Goal: Information Seeking & Learning: Learn about a topic

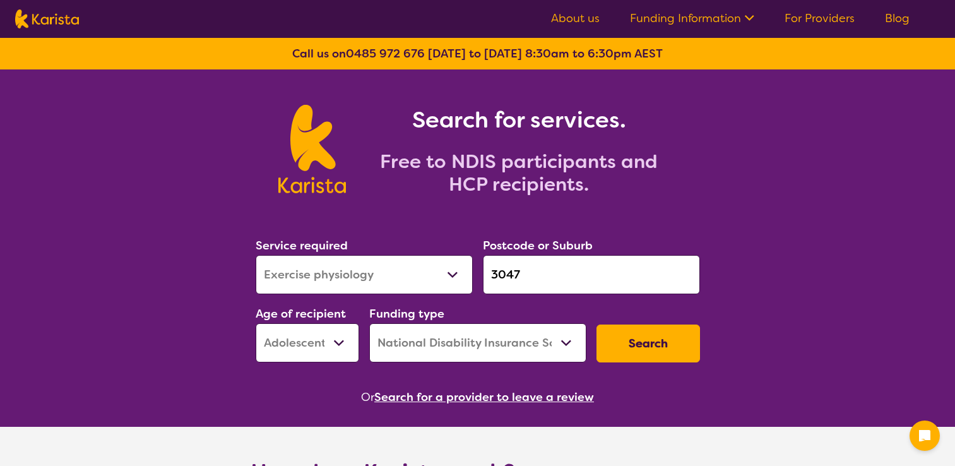
select select "Exercise physiology"
select select "AS"
select select "NDIS"
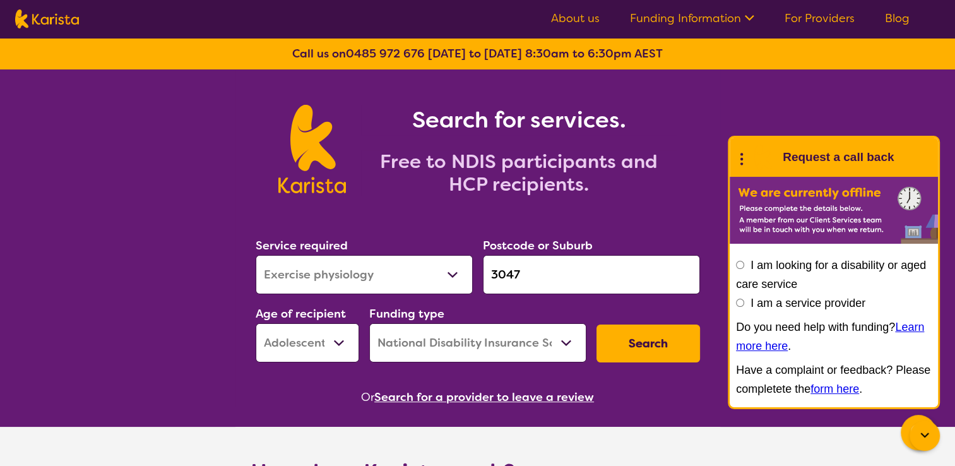
click at [448, 276] on select "Allied Health Assistant Assessment ([MEDICAL_DATA] or [MEDICAL_DATA]) Behaviour…" at bounding box center [364, 274] width 217 height 39
select select "Employment Support"
click at [256, 255] on select "Allied Health Assistant Assessment ([MEDICAL_DATA] or [MEDICAL_DATA]) Behaviour…" at bounding box center [364, 274] width 217 height 39
click at [339, 344] on select "Early Childhood - 0 to 9 Child - 10 to 11 Adolescent - 12 to 17 Adult - 18 to 6…" at bounding box center [308, 342] width 104 height 39
select select "AD"
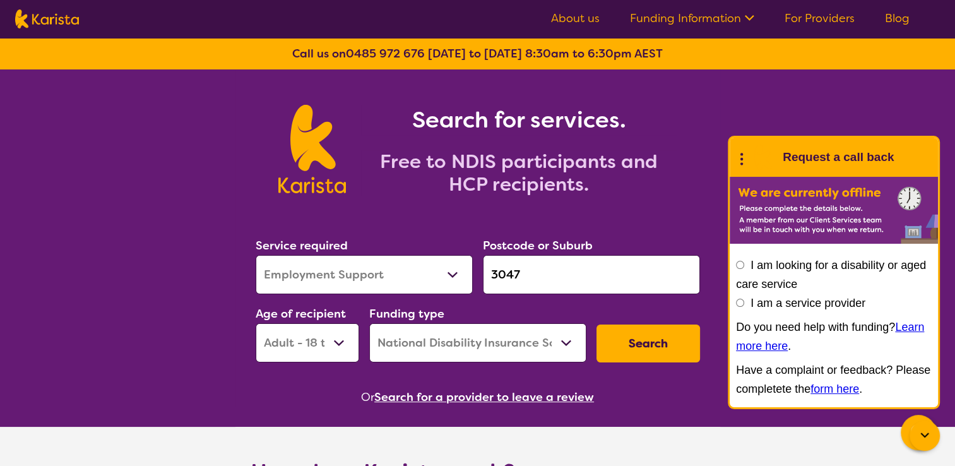
click at [256, 323] on select "Early Childhood - 0 to 9 Child - 10 to 11 Adolescent - 12 to 17 Adult - 18 to 6…" at bounding box center [308, 342] width 104 height 39
click at [567, 346] on select "Home Care Package (HCP) National Disability Insurance Scheme (NDIS) I don't know" at bounding box center [477, 342] width 217 height 39
click at [644, 345] on button "Search" at bounding box center [648, 343] width 104 height 38
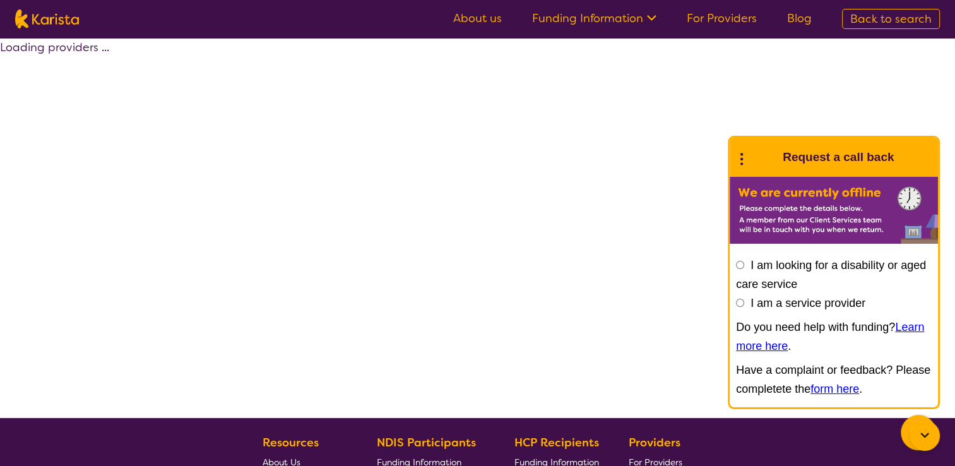
select select "by_score"
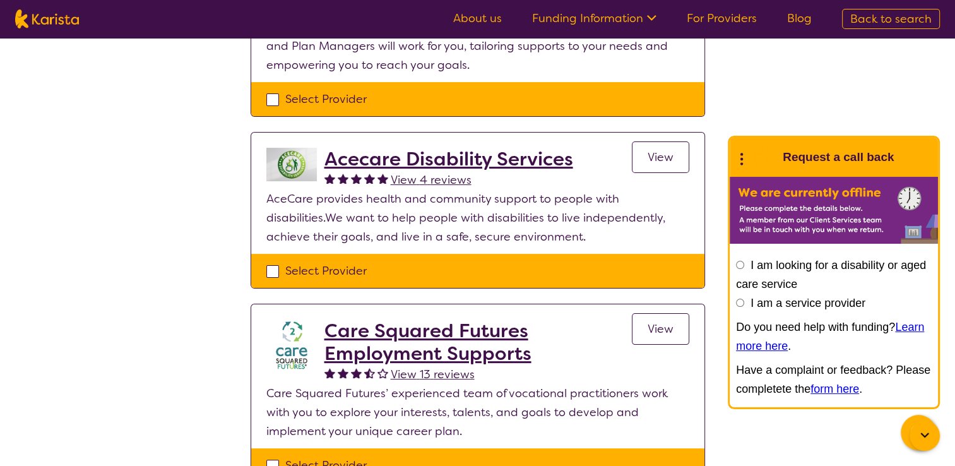
scroll to position [33, 0]
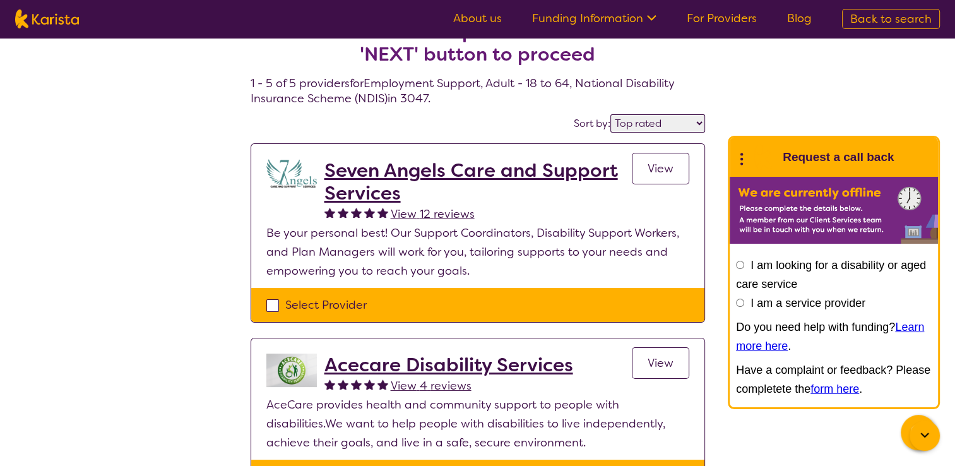
click at [487, 178] on h2 "Seven Angels Care and Support Services" at bounding box center [477, 181] width 307 height 45
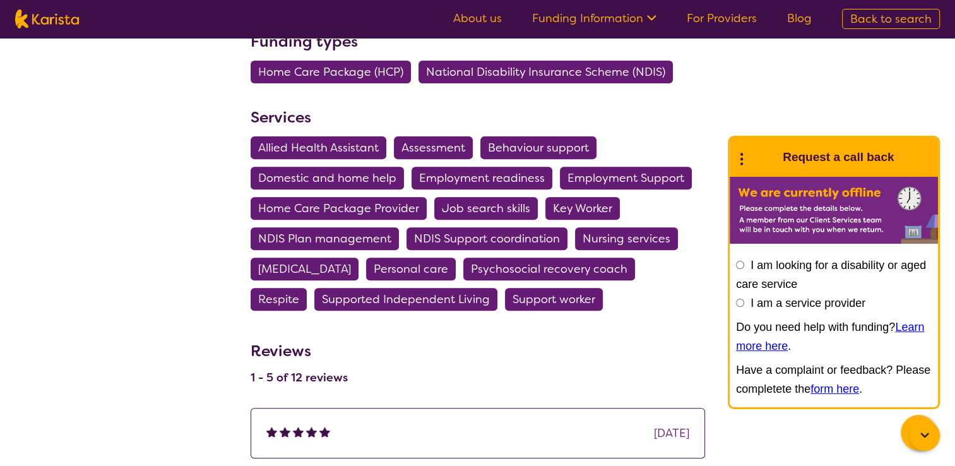
scroll to position [454, 0]
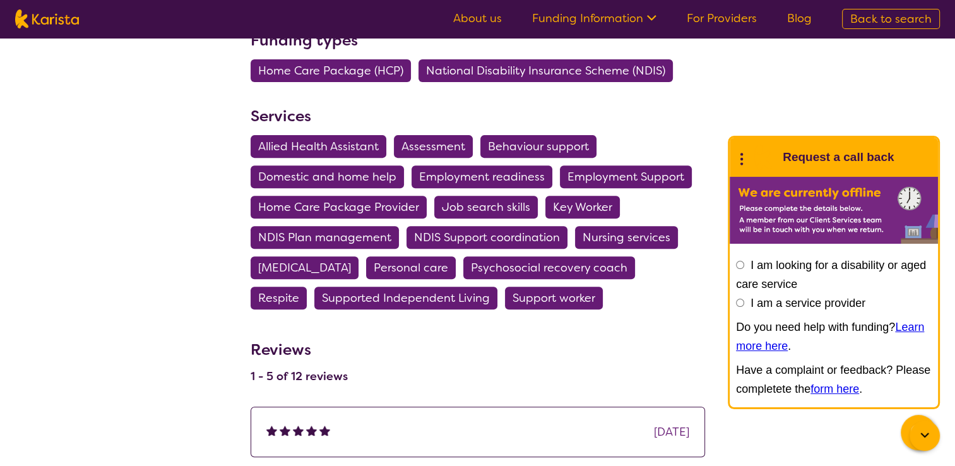
click at [649, 170] on span "Employment Support" at bounding box center [625, 176] width 117 height 23
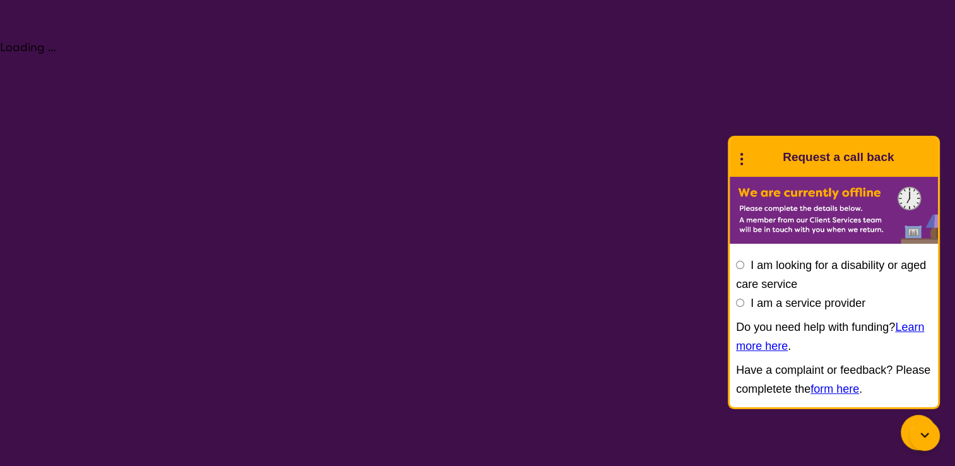
select select "Employment Support"
select select "AD"
select select "NDIS"
select select "Employment Support"
select select "AD"
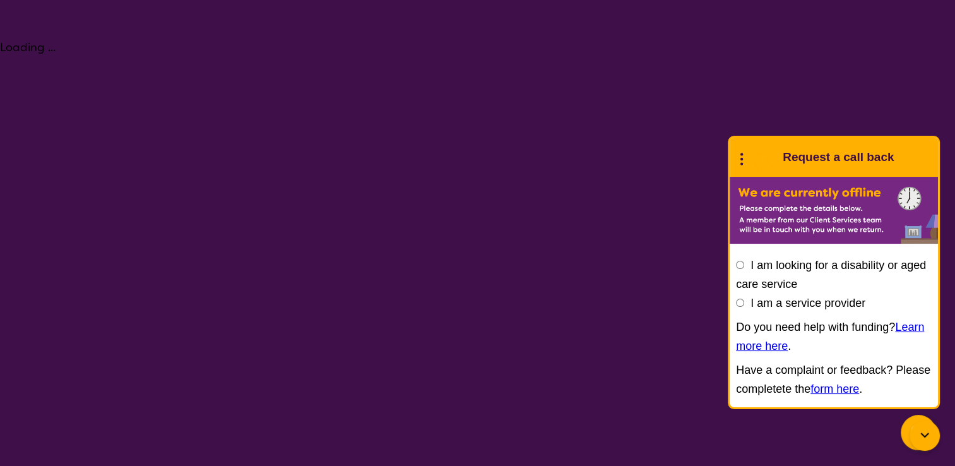
select select "NDIS"
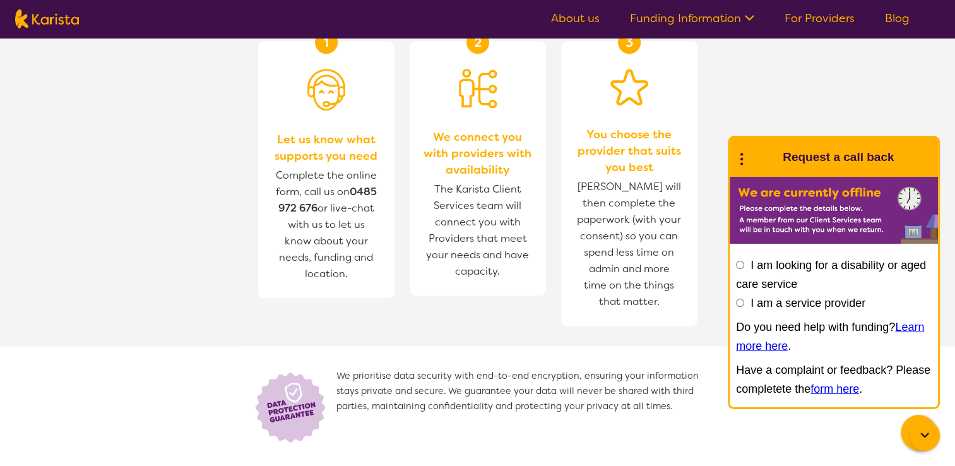
scroll to position [1487, 0]
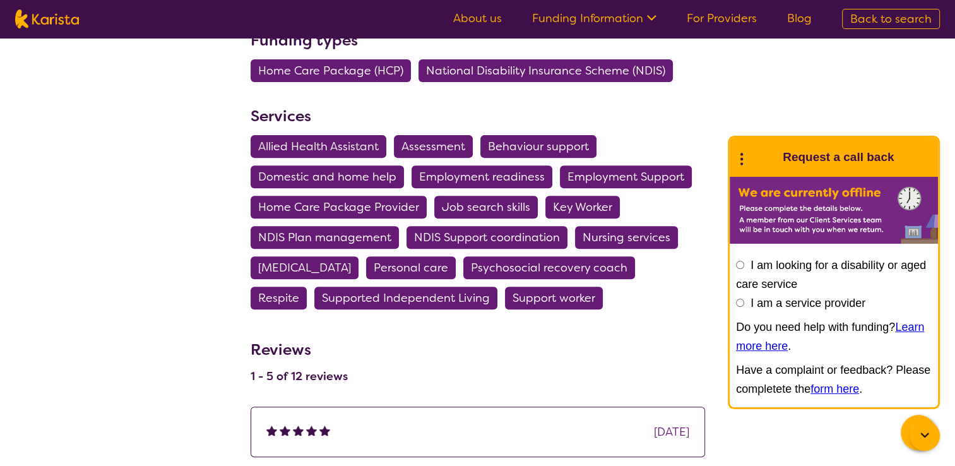
select select "by_score"
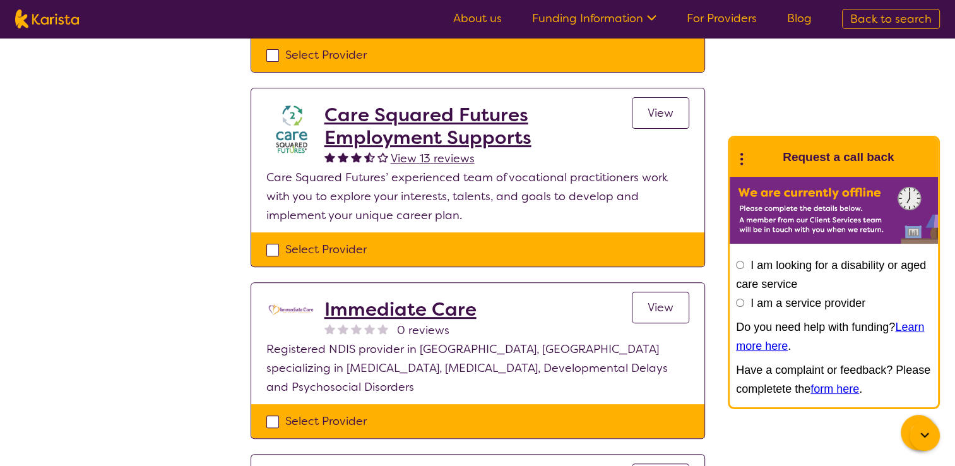
scroll to position [33, 0]
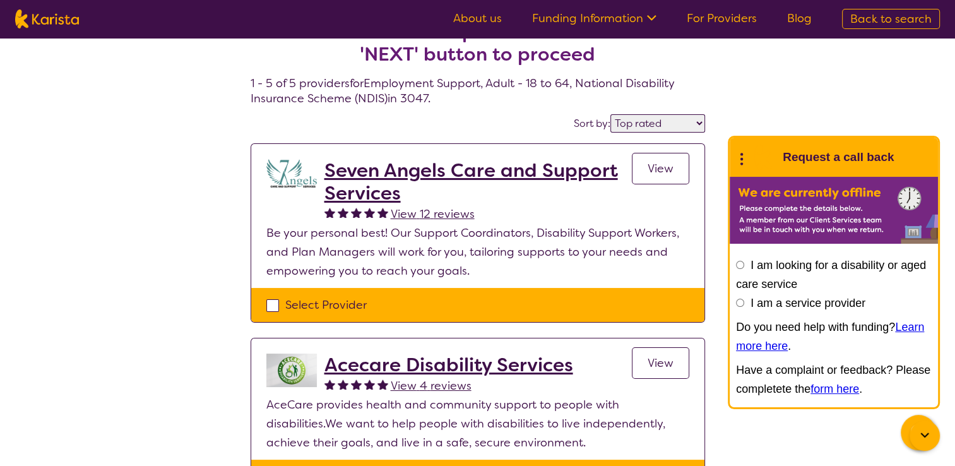
select select "Employment Support"
select select "AD"
select select "NDIS"
select select "Employment Support"
select select "AD"
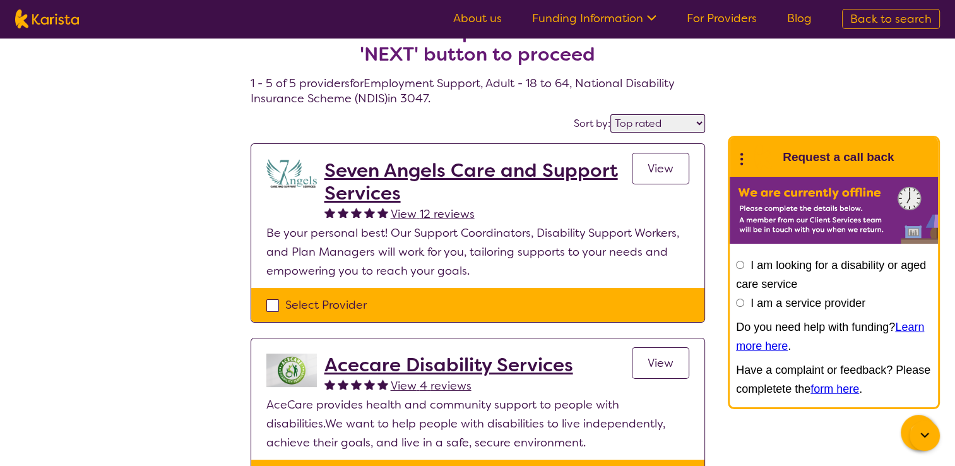
select select "NDIS"
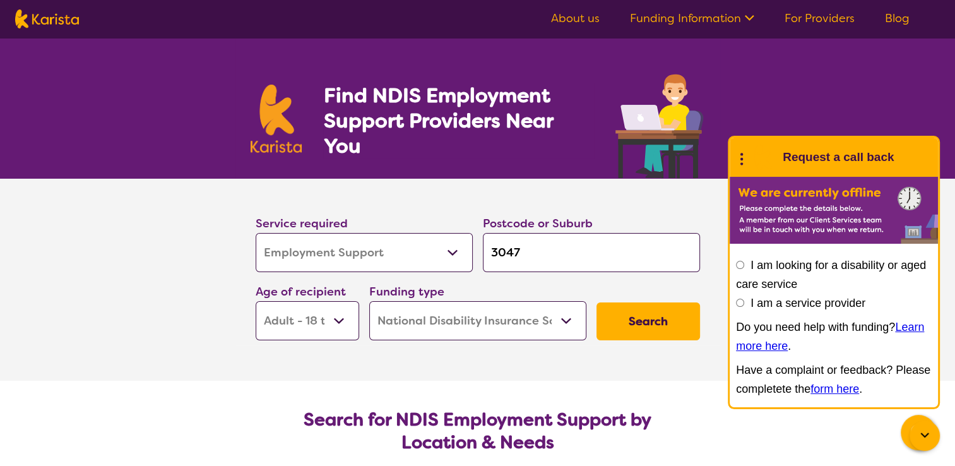
click at [452, 256] on select "Allied Health Assistant Assessment ([MEDICAL_DATA] or [MEDICAL_DATA]) Behaviour…" at bounding box center [364, 252] width 217 height 39
click at [200, 261] on section "Service required Allied Health Assistant Assessment ([MEDICAL_DATA] or [MEDICAL…" at bounding box center [477, 280] width 955 height 202
